Goal: Ask a question

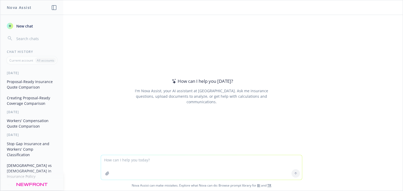
click at [162, 158] on textarea at bounding box center [201, 167] width 201 height 25
type textarea "what is sic code 5921"
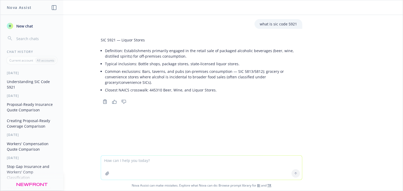
click at [141, 160] on textarea at bounding box center [201, 168] width 201 height 24
type textarea "what is the sic code for a winery"
